Goal: Check status: Check status

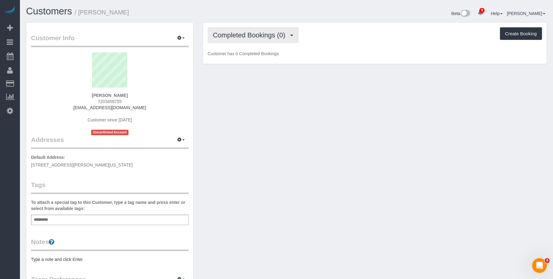
click at [256, 40] on button "Completed Bookings (0)" at bounding box center [253, 35] width 91 height 16
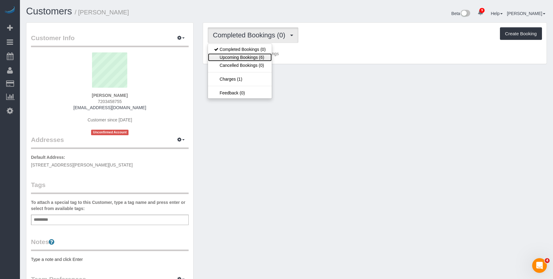
click at [251, 57] on link "Upcoming Bookings (6)" at bounding box center [240, 57] width 64 height 8
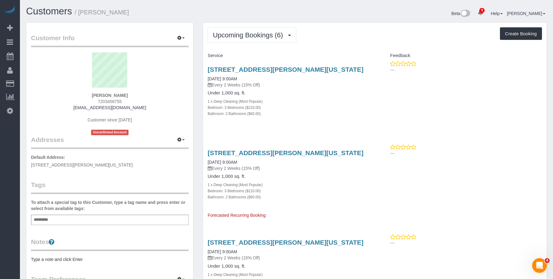
drag, startPoint x: 80, startPoint y: 13, endPoint x: 149, endPoint y: 8, distance: 69.5
click at [149, 8] on h1 "Customers / Sheema Satar" at bounding box center [154, 11] width 256 height 10
copy small "Sheema Satar"
drag, startPoint x: 201, startPoint y: 69, endPoint x: 340, endPoint y: 66, distance: 138.0
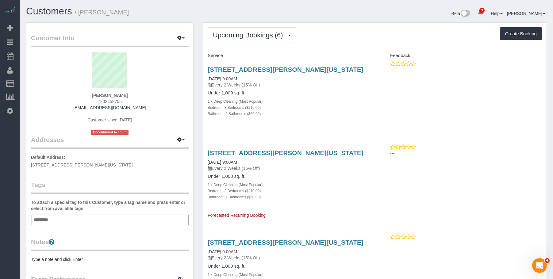
copy link "252 Mott St, 6f, New York City, NY 10012"
drag, startPoint x: 274, startPoint y: 54, endPoint x: 271, endPoint y: 55, distance: 3.7
click at [274, 54] on h4 "Service" at bounding box center [289, 55] width 163 height 5
click at [301, 69] on link "252 Mott St, 6f, New York City, NY 10012" at bounding box center [286, 69] width 156 height 7
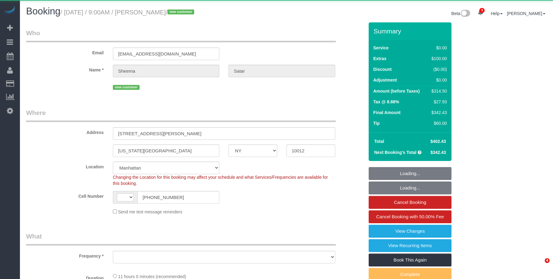
select select "NY"
select select "string:US"
select select "3"
select select "2"
select select "number:56"
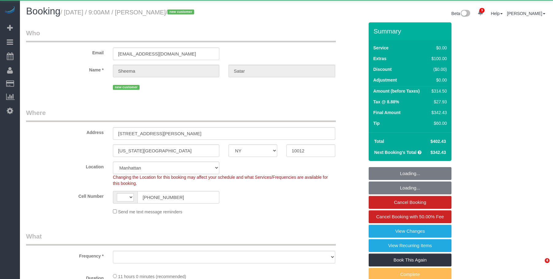
select select "number:72"
select select "number:13"
select select "number:5"
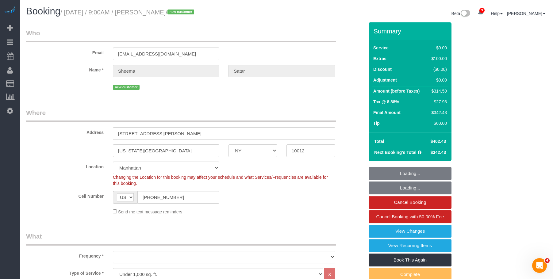
select select "string:stripe-pm_1S2aaX4VGloSiKo7r95l7AcN"
click at [194, 13] on small "/ September 02, 2025 / 9:00AM / Sheema Satar / new customer" at bounding box center [128, 12] width 136 height 7
select select "object:954"
select select "spot1"
select select "3"
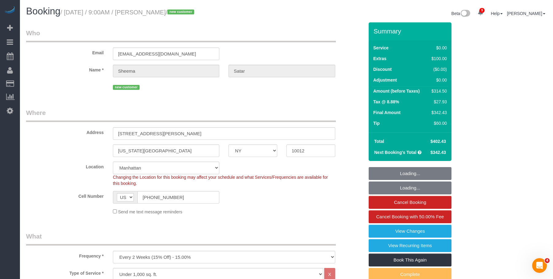
select select "2"
select select "object:1390"
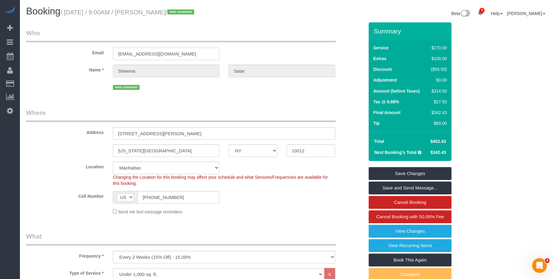
click at [248, 116] on legend "Where" at bounding box center [181, 115] width 310 height 14
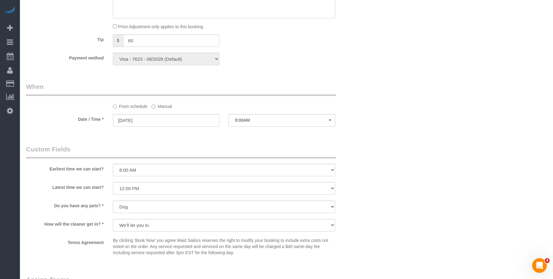
scroll to position [460, 0]
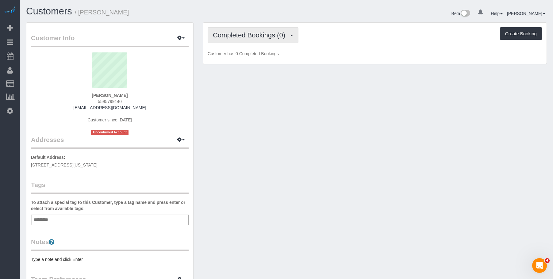
click at [253, 31] on button "Completed Bookings (0)" at bounding box center [253, 35] width 91 height 16
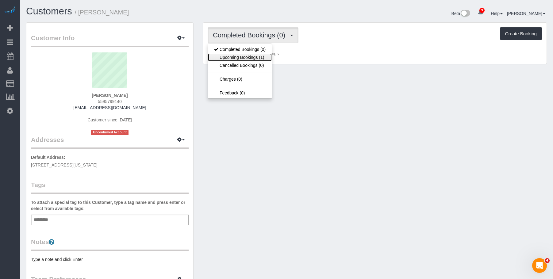
drag, startPoint x: 244, startPoint y: 57, endPoint x: 235, endPoint y: 57, distance: 9.5
click at [244, 57] on link "Upcoming Bookings (1)" at bounding box center [240, 57] width 64 height 8
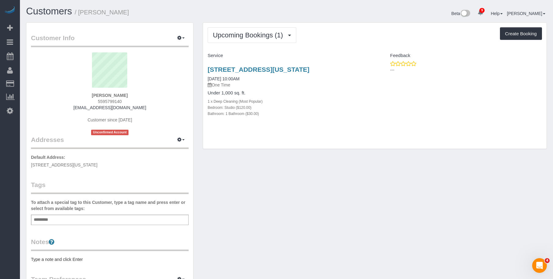
click at [306, 109] on div "Bedroom: Studio ($120.00)" at bounding box center [289, 107] width 163 height 6
click at [300, 69] on link "[STREET_ADDRESS][US_STATE]" at bounding box center [259, 69] width 102 height 7
drag, startPoint x: 80, startPoint y: 11, endPoint x: 259, endPoint y: 1, distance: 179.1
click at [139, 13] on h1 "Customers / [PERSON_NAME]" at bounding box center [154, 11] width 256 height 10
copy small "[PERSON_NAME]"
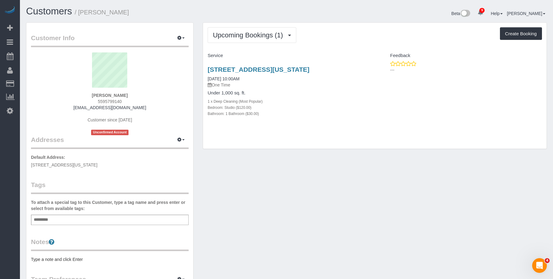
click at [153, 11] on h1 "Customers / [PERSON_NAME]" at bounding box center [154, 11] width 256 height 10
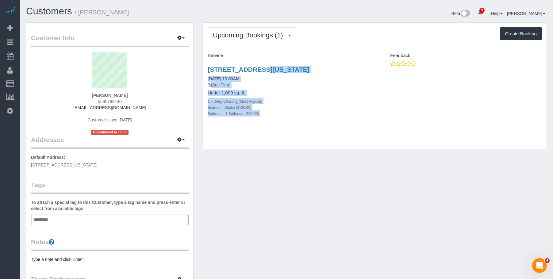
drag, startPoint x: 204, startPoint y: 64, endPoint x: 374, endPoint y: 70, distance: 170.3
click at [374, 70] on div "[STREET_ADDRESS][US_STATE] [DATE] 10:00AM One Time Under 1,000 sq. ft. 1 x Deep…" at bounding box center [374, 95] width 343 height 68
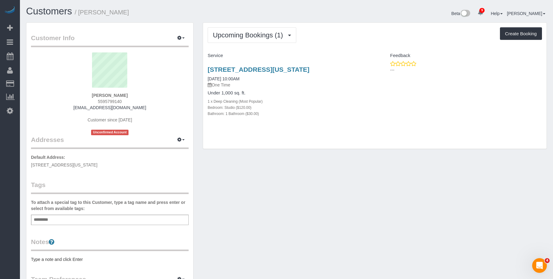
click at [363, 39] on div "Upcoming Bookings (1) Completed Bookings (0) Upcoming Bookings (1) Cancelled Bo…" at bounding box center [375, 35] width 334 height 16
drag, startPoint x: 370, startPoint y: 68, endPoint x: 206, endPoint y: 67, distance: 164.1
click at [206, 67] on div "[STREET_ADDRESS][US_STATE] [DATE] 10:00AM One Time Under 1,000 sq. ft. 1 x Deep…" at bounding box center [289, 95] width 172 height 68
copy link "[STREET_ADDRESS][US_STATE]"
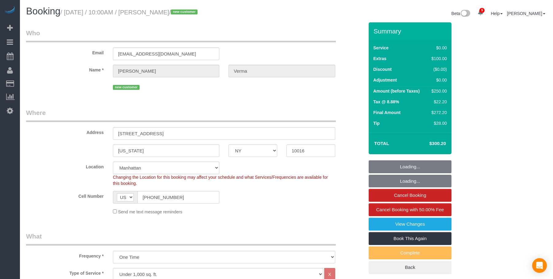
select select "NY"
select select "spot1"
select select "number:58"
select select "number:73"
select select "number:15"
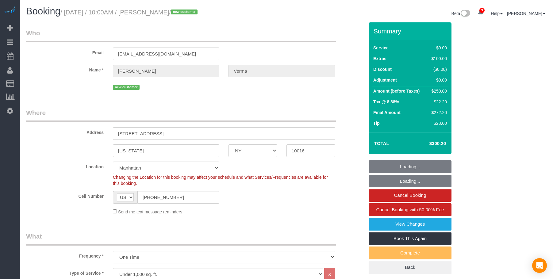
select select "number:5"
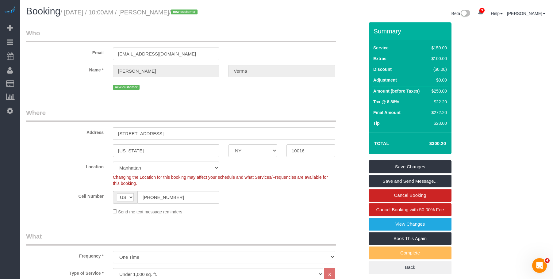
drag, startPoint x: 67, startPoint y: 13, endPoint x: 194, endPoint y: 13, distance: 126.4
click at [194, 13] on small "/ September 02, 2025 / 10:00AM / Sachit Verma / new customer" at bounding box center [129, 12] width 139 height 7
copy small "September 02, 2025 / 10:00AM / Sachit Verma"
